Goal: Register for event/course

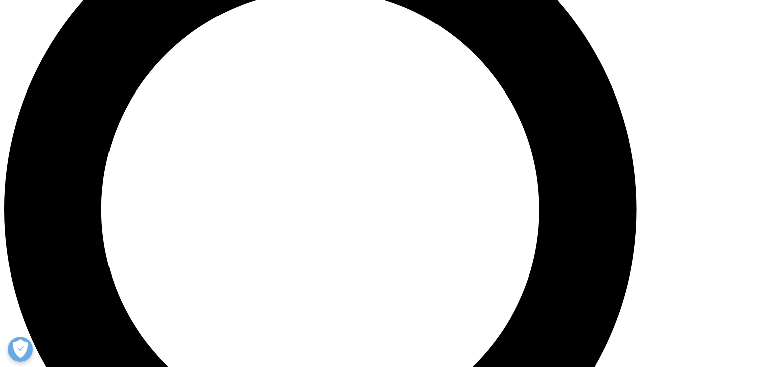
scroll to position [885, 0]
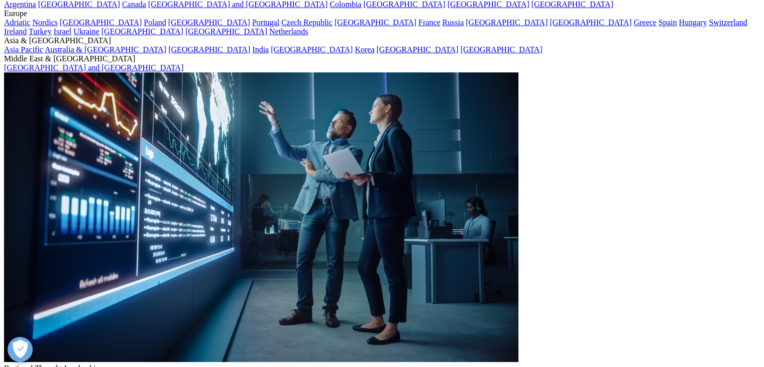
scroll to position [681, 593]
